Goal: Task Accomplishment & Management: Manage account settings

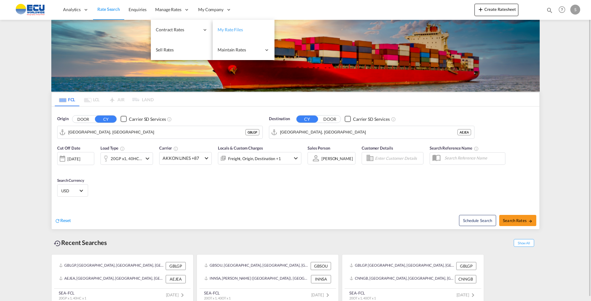
click at [234, 28] on span "My Rate Files" at bounding box center [230, 29] width 25 height 5
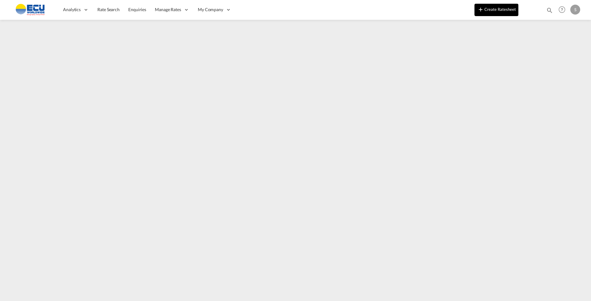
click at [503, 10] on button "Create Ratesheet" at bounding box center [497, 10] width 44 height 12
click at [501, 9] on button "Create Ratesheet" at bounding box center [497, 10] width 44 height 12
click at [39, 6] on img at bounding box center [30, 10] width 42 height 14
click at [39, 9] on img at bounding box center [30, 10] width 42 height 14
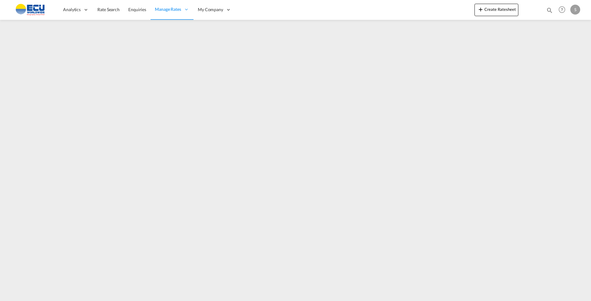
click at [35, 9] on img at bounding box center [30, 10] width 42 height 14
click at [38, 13] on img at bounding box center [30, 10] width 42 height 14
click at [36, 7] on img at bounding box center [30, 10] width 42 height 14
click at [37, 7] on img at bounding box center [30, 10] width 42 height 14
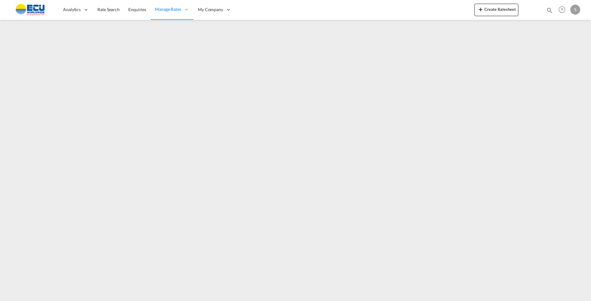
click at [36, 11] on img at bounding box center [30, 10] width 42 height 14
click at [39, 7] on img at bounding box center [30, 10] width 42 height 14
click at [101, 14] on link "Rate Search" at bounding box center [108, 10] width 31 height 20
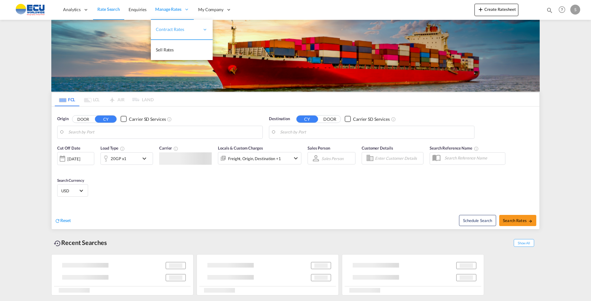
click at [169, 8] on span "Manage Rates" at bounding box center [168, 9] width 26 height 6
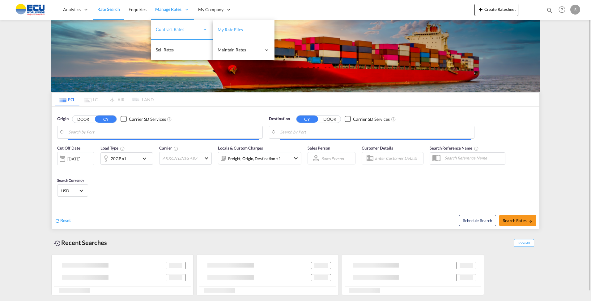
click at [182, 29] on span "Contract Rates" at bounding box center [178, 29] width 44 height 6
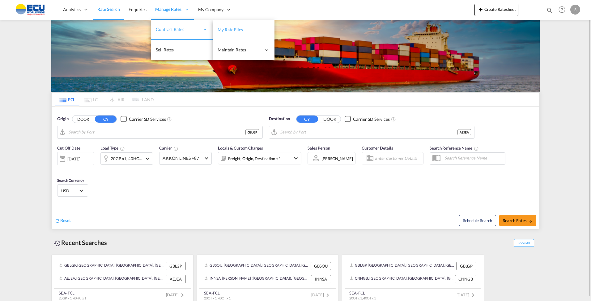
click at [229, 28] on span "My Rate Files" at bounding box center [230, 29] width 25 height 5
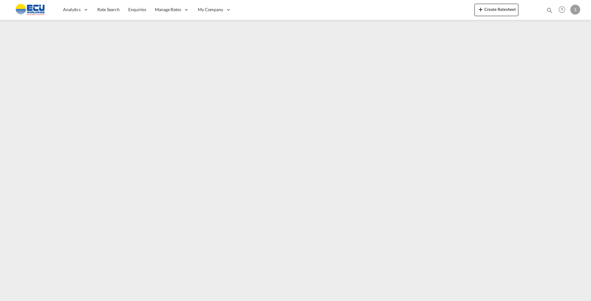
click at [575, 10] on div "S" at bounding box center [576, 10] width 10 height 10
click at [573, 25] on button "My Profile" at bounding box center [568, 27] width 40 height 12
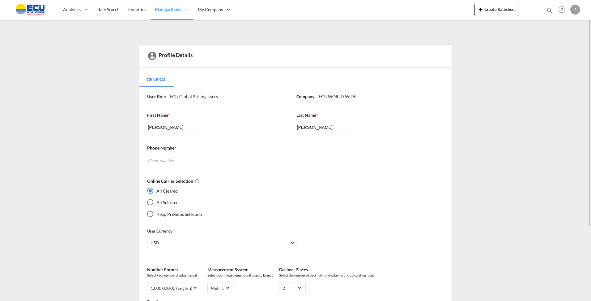
scroll to position [98, 0]
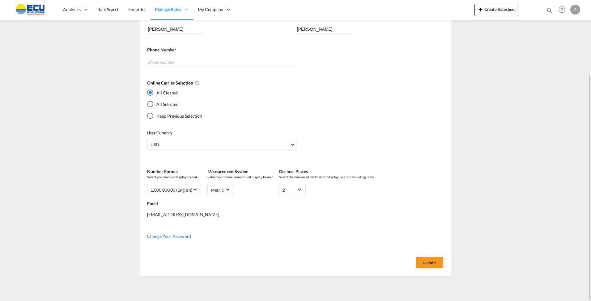
click at [172, 235] on span "Change Your Password" at bounding box center [169, 235] width 44 height 5
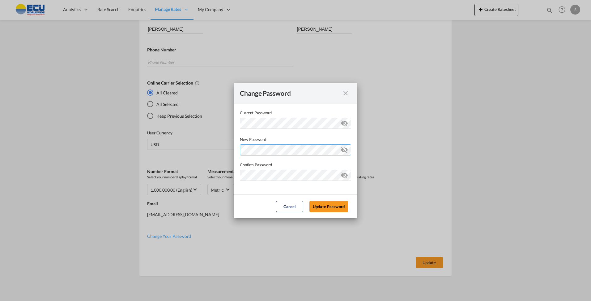
click at [297, 149] on div "Password must contain the following: A special character A number Minimum 8 cha…" at bounding box center [295, 148] width 111 height 13
click at [284, 188] on md-input-container "Current Password ..." at bounding box center [295, 179] width 111 height 19
click at [333, 204] on button "Update Password" at bounding box center [329, 206] width 39 height 11
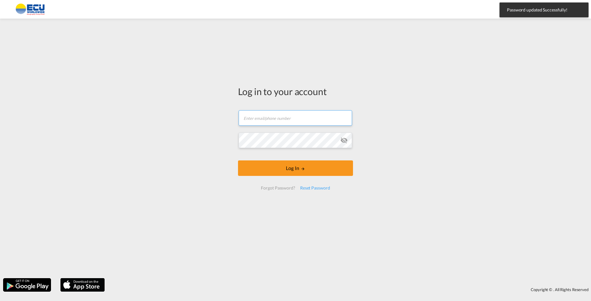
type input "[EMAIL_ADDRESS][DOMAIN_NAME]"
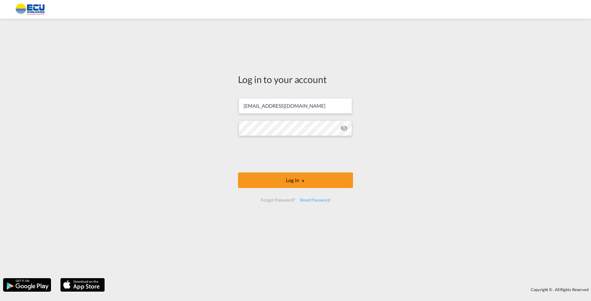
click at [346, 130] on md-icon "icon-eye-off" at bounding box center [344, 127] width 7 height 7
click at [179, 134] on div "Log in to your account [PERSON_NAME][EMAIL_ADDRESS][DOMAIN_NAME] Log In Forgot …" at bounding box center [295, 148] width 591 height 253
click at [398, 138] on div "Log in to your account [PERSON_NAME][EMAIL_ADDRESS][DOMAIN_NAME] Log In Forgot …" at bounding box center [295, 148] width 591 height 253
click at [313, 181] on button "Log In" at bounding box center [295, 179] width 115 height 15
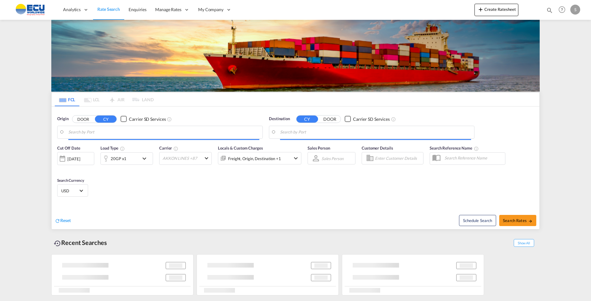
type input "[GEOGRAPHIC_DATA], [GEOGRAPHIC_DATA]"
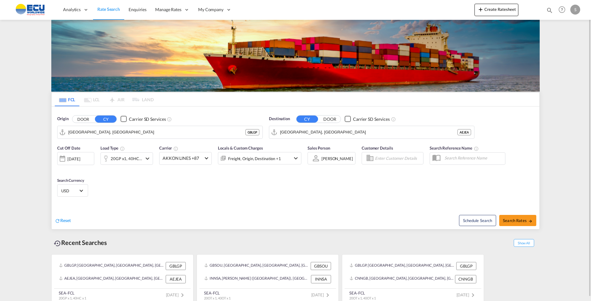
click at [578, 8] on div "S" at bounding box center [576, 10] width 10 height 10
click at [566, 45] on button "Logout" at bounding box center [568, 47] width 40 height 12
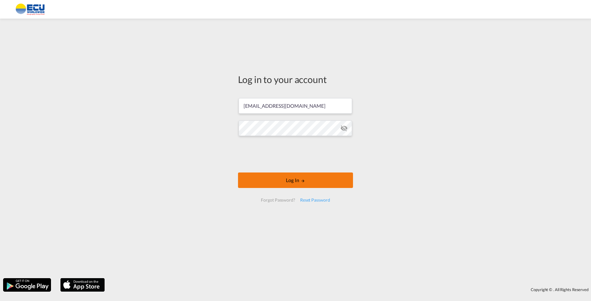
click at [322, 178] on button "Log In" at bounding box center [295, 179] width 115 height 15
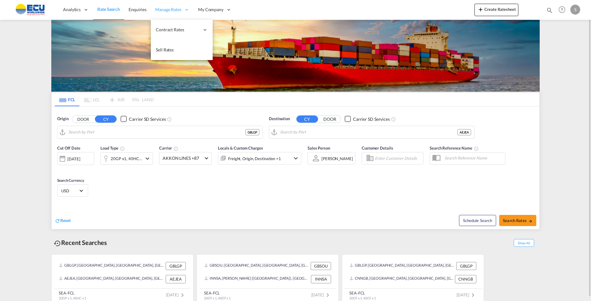
type input "[GEOGRAPHIC_DATA], [GEOGRAPHIC_DATA]"
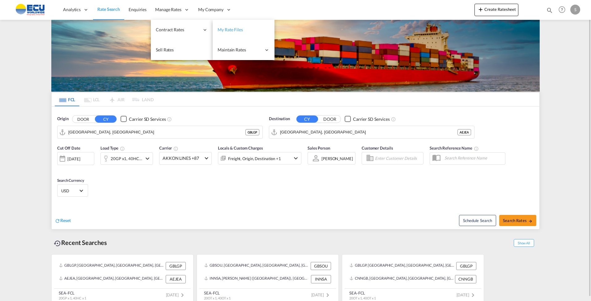
drag, startPoint x: 226, startPoint y: 32, endPoint x: 218, endPoint y: 29, distance: 8.8
click at [226, 32] on span "My Rate Files" at bounding box center [230, 29] width 25 height 5
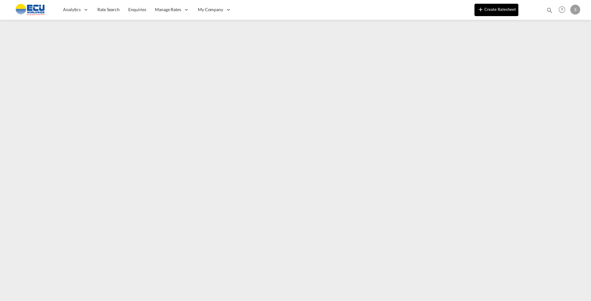
click at [491, 9] on button "Create Ratesheet" at bounding box center [497, 10] width 44 height 12
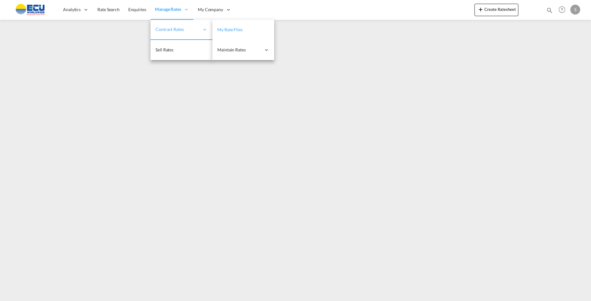
click at [224, 31] on span "My Rate Files" at bounding box center [229, 29] width 25 height 5
